Goal: Check status: Check status

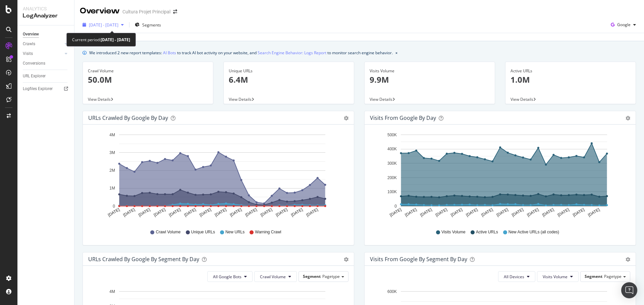
click at [118, 27] on span "[DATE] - [DATE]" at bounding box center [103, 25] width 29 height 6
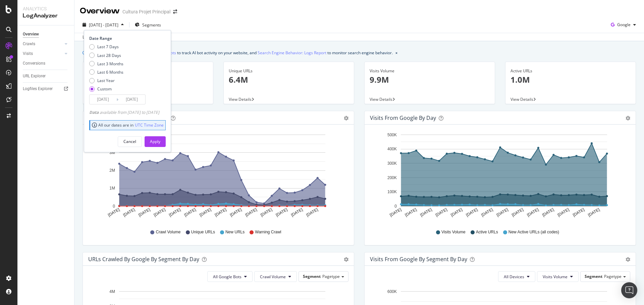
click at [106, 102] on input "[DATE]" at bounding box center [103, 99] width 27 height 9
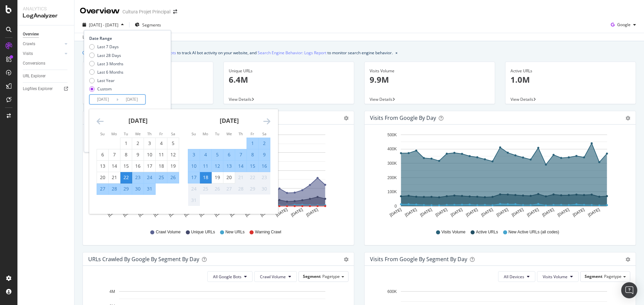
click at [98, 121] on icon "Move backward to switch to the previous month." at bounding box center [100, 121] width 7 height 8
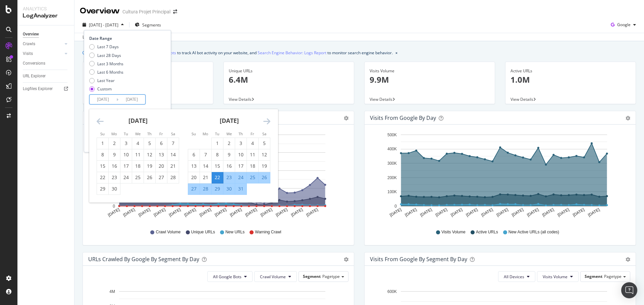
click at [98, 121] on icon "Move backward to switch to the previous month." at bounding box center [100, 121] width 7 height 8
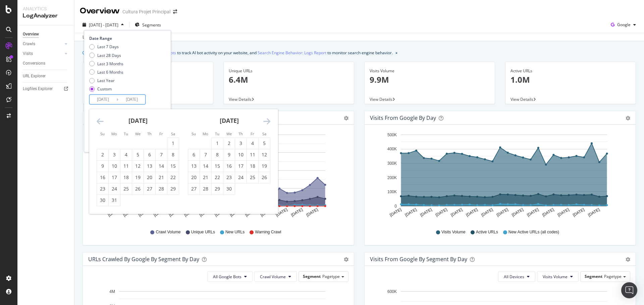
click at [98, 121] on icon "Move backward to switch to the previous month." at bounding box center [100, 121] width 7 height 8
click at [103, 144] on div "1" at bounding box center [102, 143] width 11 height 7
type input "[DATE]"
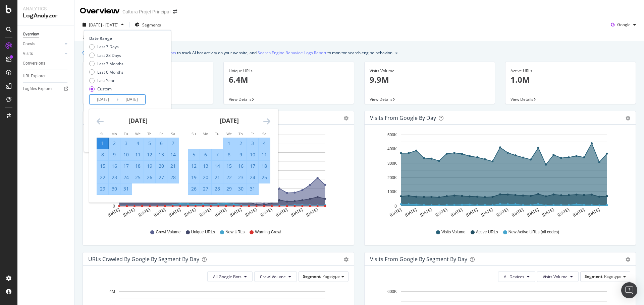
click at [124, 188] on div "31" at bounding box center [125, 189] width 11 height 7
type input "[DATE]"
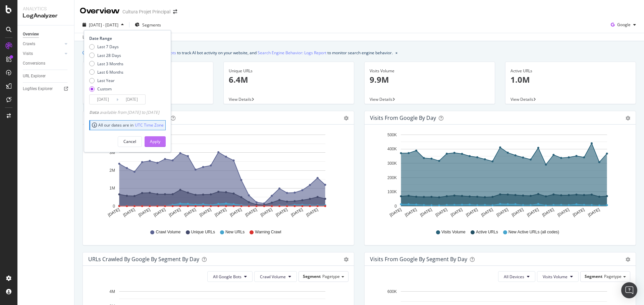
click at [160, 145] on div "Apply" at bounding box center [155, 142] width 10 height 10
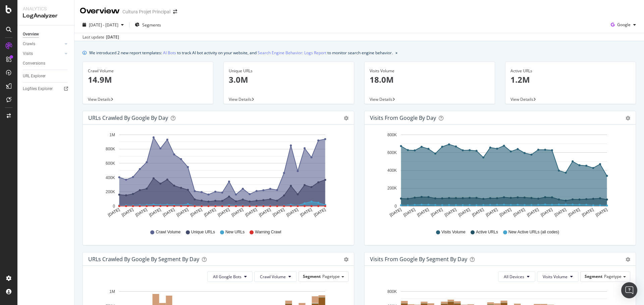
click at [338, 117] on div "Area Table" at bounding box center [342, 118] width 11 height 7
click at [344, 118] on icon "gear" at bounding box center [346, 118] width 5 height 5
click at [331, 143] on span "Table" at bounding box center [326, 145] width 53 height 10
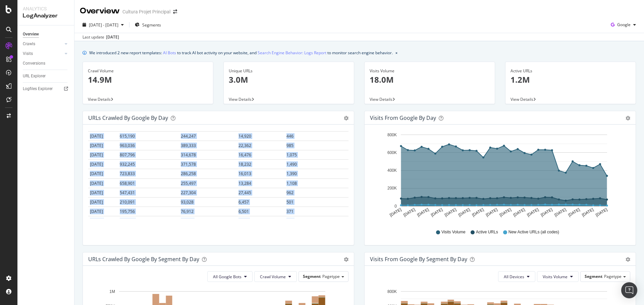
scroll to position [218, 0]
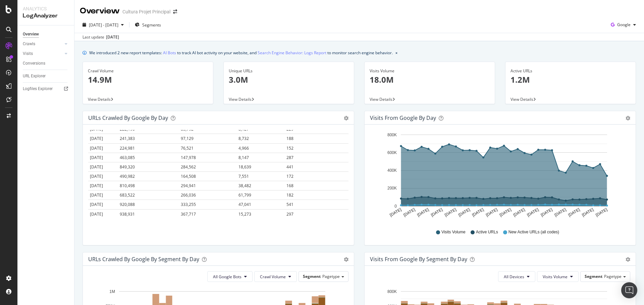
drag, startPoint x: 87, startPoint y: 148, endPoint x: 317, endPoint y: 228, distance: 243.8
click at [317, 228] on div "Hold CTRL while clicking to filter the report. Date Crawl Volume Unique URLs Ne…" at bounding box center [218, 185] width 271 height 121
click at [348, 119] on icon "gear" at bounding box center [346, 118] width 5 height 5
click at [614, 142] on span "Table" at bounding box center [608, 145] width 53 height 10
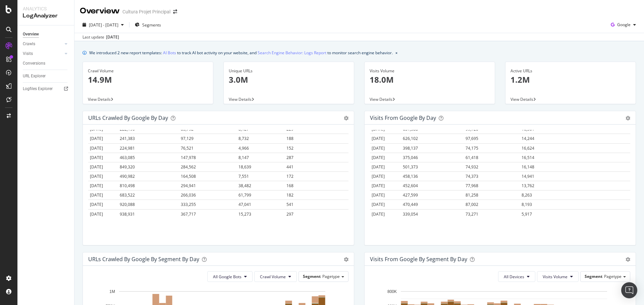
drag, startPoint x: 368, startPoint y: 148, endPoint x: 538, endPoint y: 221, distance: 184.7
click at [538, 221] on div "Hold CTRL while clicking to filter the report. Date Visits Volume Active URLs N…" at bounding box center [499, 185] width 271 height 121
copy thead "Date Visits Volume Active URLs New Active URLs (all codes)"
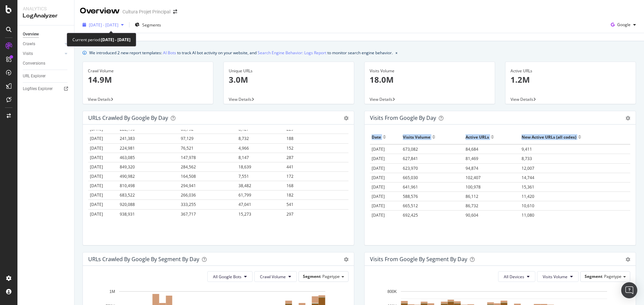
click at [118, 27] on span "[DATE] - [DATE]" at bounding box center [103, 25] width 29 height 6
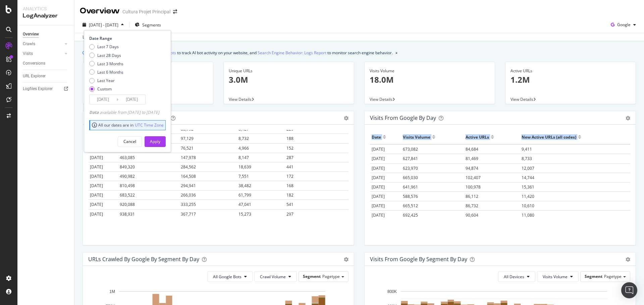
click at [108, 97] on input "[DATE]" at bounding box center [103, 99] width 27 height 9
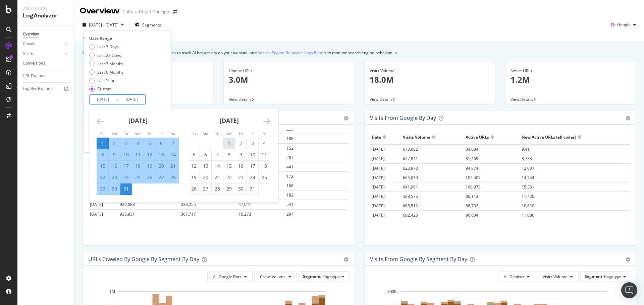
click at [228, 141] on div "1" at bounding box center [228, 143] width 11 height 7
type input "[DATE]"
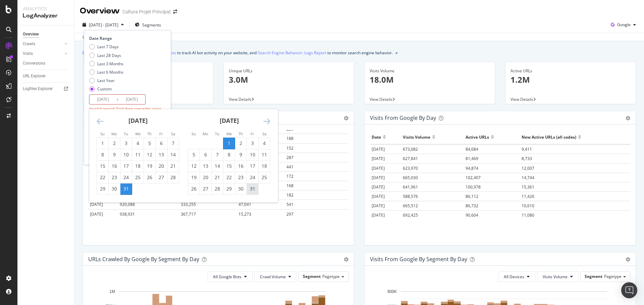
click at [253, 193] on div "31" at bounding box center [252, 189] width 11 height 11
type input "[DATE]"
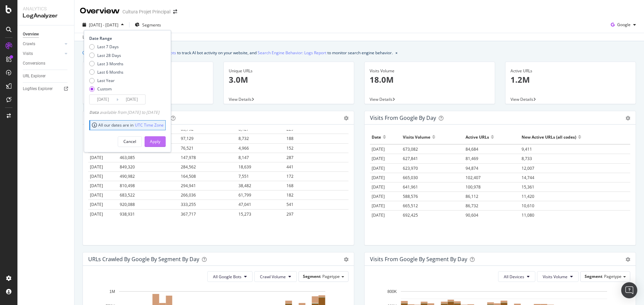
click at [160, 144] on div "Apply" at bounding box center [155, 142] width 10 height 6
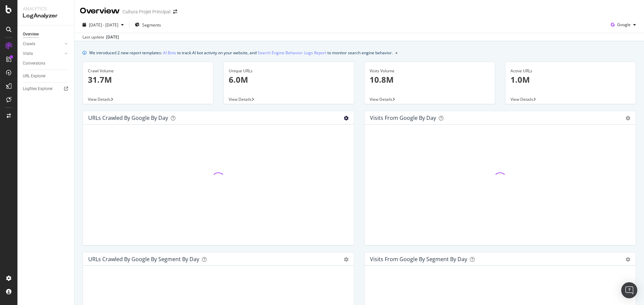
click at [344, 118] on icon "gear" at bounding box center [346, 118] width 5 height 5
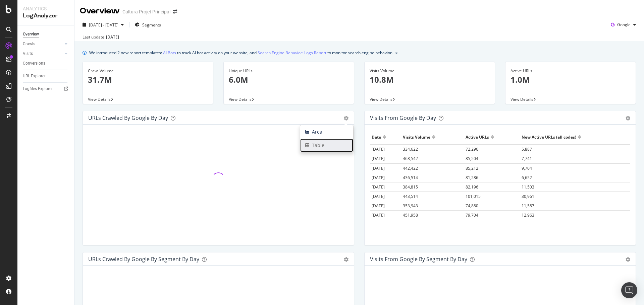
click at [331, 145] on span "Table" at bounding box center [326, 145] width 53 height 10
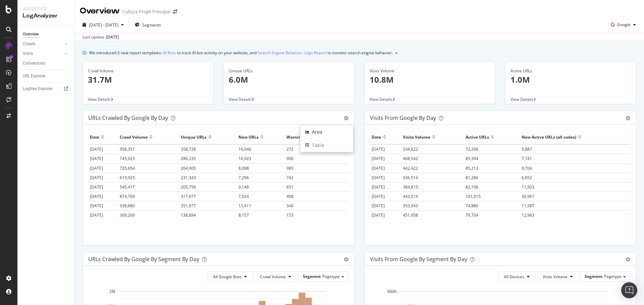
click at [108, 131] on th "Date" at bounding box center [103, 137] width 30 height 14
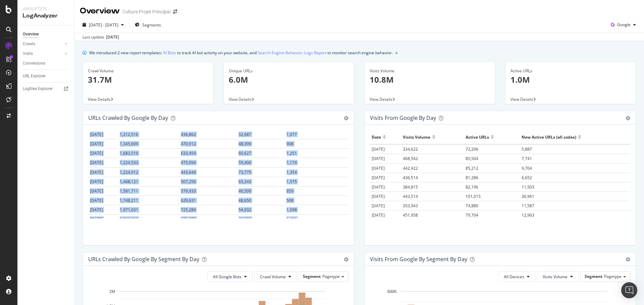
scroll to position [218, 0]
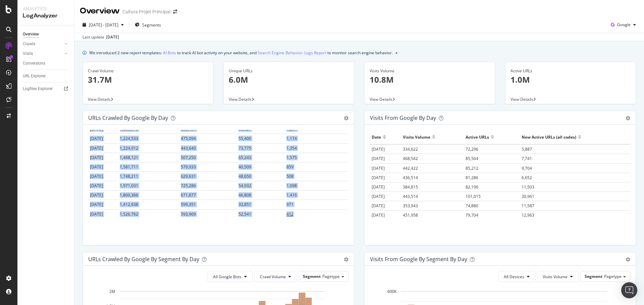
drag, startPoint x: 84, startPoint y: 131, endPoint x: 300, endPoint y: 217, distance: 232.5
click at [300, 217] on div "Hold CTRL while clicking to filter the report. Date Crawl Volume Unique URLs Ne…" at bounding box center [218, 185] width 271 height 121
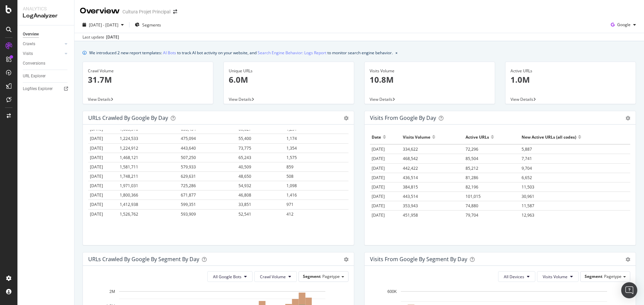
click at [370, 121] on div "Visits from Google by day" at bounding box center [403, 118] width 66 height 7
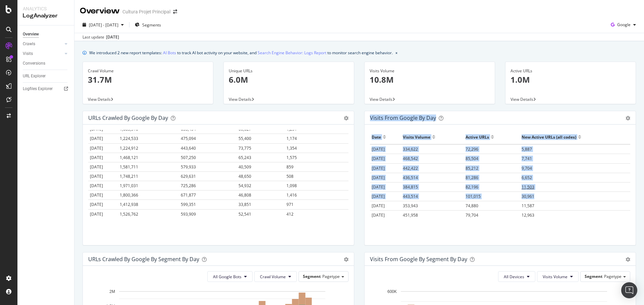
drag, startPoint x: 367, startPoint y: 117, endPoint x: 603, endPoint y: 185, distance: 245.4
click at [602, 194] on div "Visits from Google by day Area Table Hold CTRL while clicking to filter the rep…" at bounding box center [500, 178] width 272 height 135
click at [496, 120] on div "Visits from Google by day" at bounding box center [492, 118] width 245 height 7
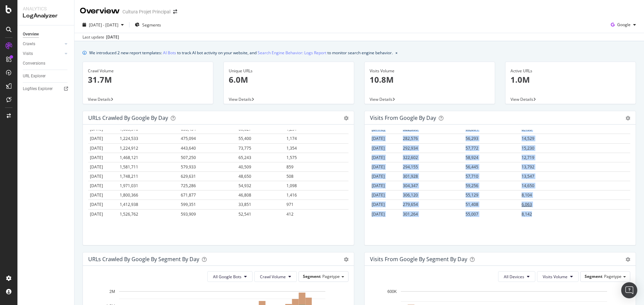
drag, startPoint x: 369, startPoint y: 139, endPoint x: 533, endPoint y: 203, distance: 176.4
click at [547, 211] on table "Date Visits Volume Active URLs New Active URLs (all codes) [DATE] 334,622 72,29…" at bounding box center [500, 65] width 260 height 307
copy table "Date Visits Volume Active URLs New Active URLs (all codes) [DATE] 334,622 72,29…"
click at [118, 24] on span "[DATE] - [DATE]" at bounding box center [103, 25] width 29 height 6
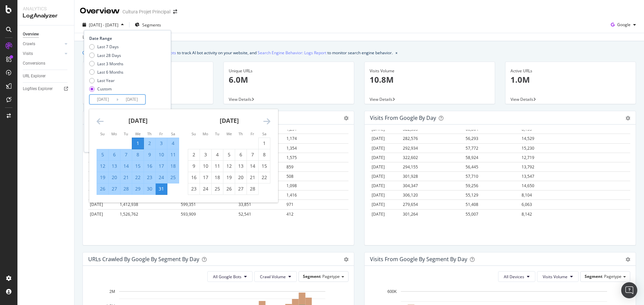
click at [111, 99] on input "[DATE]" at bounding box center [103, 99] width 27 height 9
click at [265, 142] on div "1" at bounding box center [263, 143] width 11 height 7
type input "[DATE]"
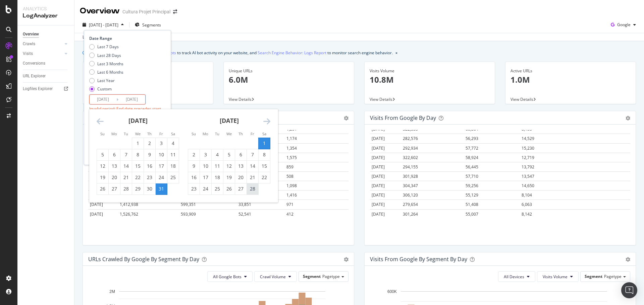
click at [252, 189] on div "28" at bounding box center [252, 189] width 11 height 7
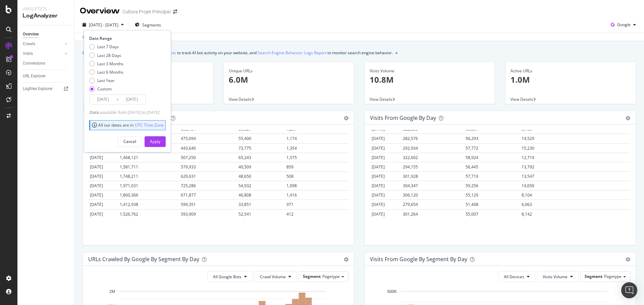
click at [136, 97] on input "[DATE]" at bounding box center [131, 99] width 27 height 9
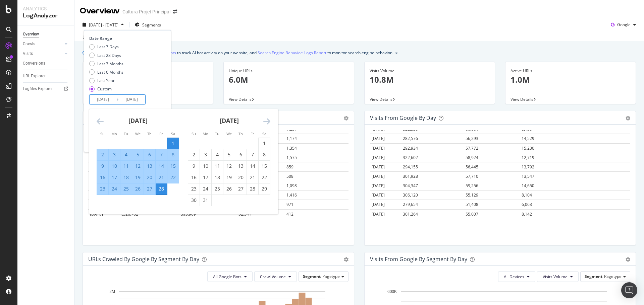
click at [172, 142] on div "1" at bounding box center [172, 143] width 11 height 7
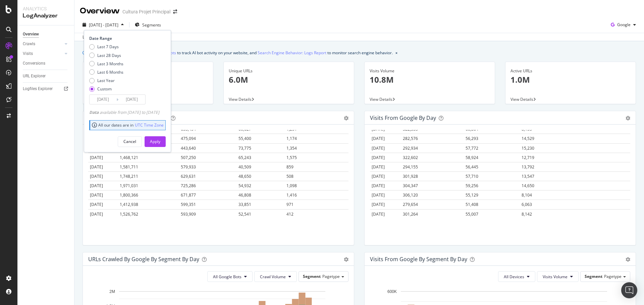
click at [137, 101] on input "[DATE]" at bounding box center [131, 99] width 27 height 9
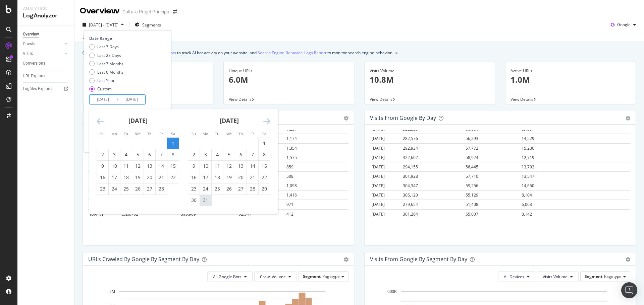
click at [206, 203] on div "31" at bounding box center [205, 200] width 11 height 7
type input "[DATE]"
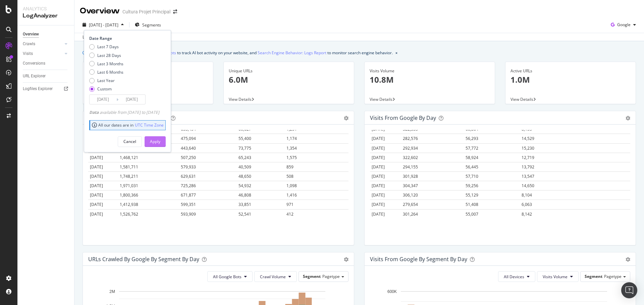
click at [166, 140] on button "Apply" at bounding box center [154, 141] width 21 height 11
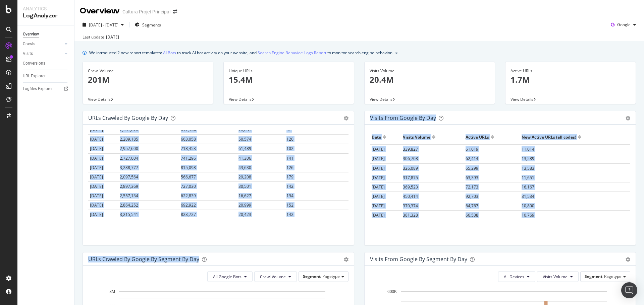
scroll to position [482, 0]
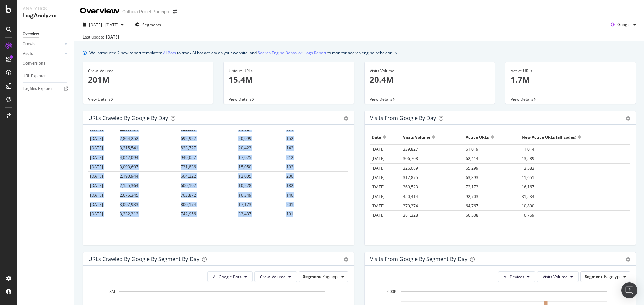
drag, startPoint x: 92, startPoint y: 139, endPoint x: 302, endPoint y: 217, distance: 223.7
click at [126, 27] on div "[DATE] - [DATE]" at bounding box center [103, 25] width 47 height 10
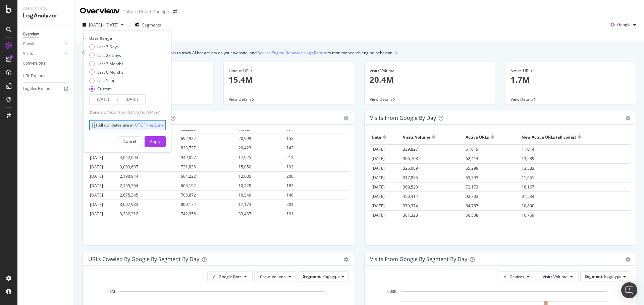
click at [103, 101] on input "[DATE]" at bounding box center [103, 99] width 27 height 9
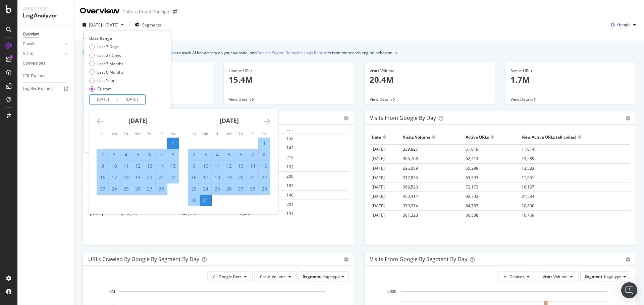
click at [171, 141] on div "1" at bounding box center [172, 143] width 11 height 7
click at [140, 100] on input "[DATE]" at bounding box center [131, 99] width 27 height 9
click at [264, 119] on icon "Move forward to switch to the next month." at bounding box center [266, 121] width 7 height 8
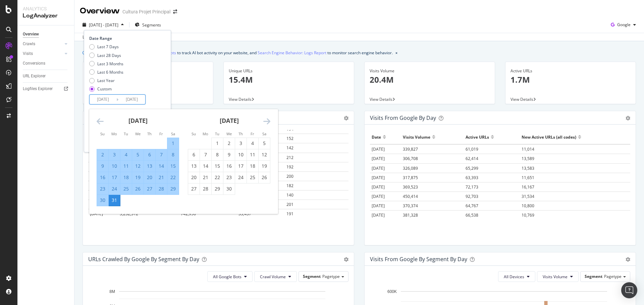
click at [264, 119] on icon "Move forward to switch to the next month." at bounding box center [266, 121] width 7 height 8
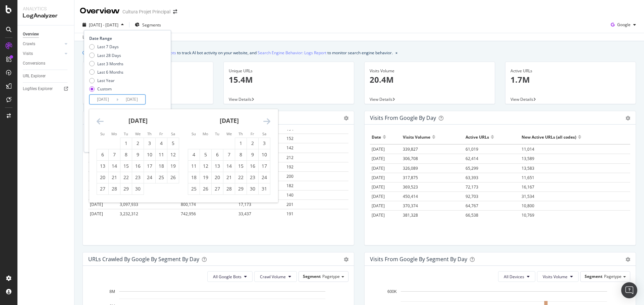
click at [264, 119] on icon "Move forward to switch to the next month." at bounding box center [266, 121] width 7 height 8
click at [148, 190] on div "31" at bounding box center [149, 189] width 11 height 7
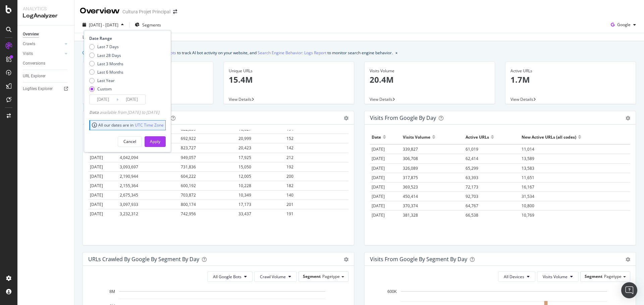
type input "[DATE]"
click at [166, 139] on button "Apply" at bounding box center [154, 141] width 21 height 11
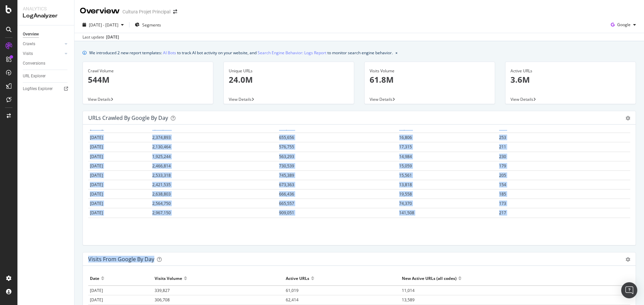
scroll to position [1633, 0]
drag, startPoint x: 88, startPoint y: 138, endPoint x: 551, endPoint y: 218, distance: 469.4
copy table "Date Crawl Volume Unique URLs New URLs Warning Crawl [DATE] 1,825,730 743,996 6…"
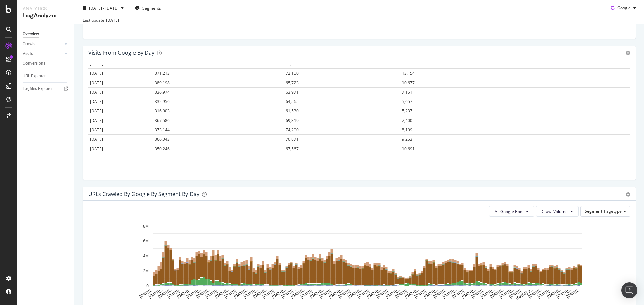
drag, startPoint x: 88, startPoint y: 73, endPoint x: 451, endPoint y: 160, distance: 372.8
click at [451, 160] on div "Hold CTRL while clicking to filter the report. Date Visits Volume Active URLs N…" at bounding box center [359, 119] width 552 height 121
copy thead
